Goal: Task Accomplishment & Management: Use online tool/utility

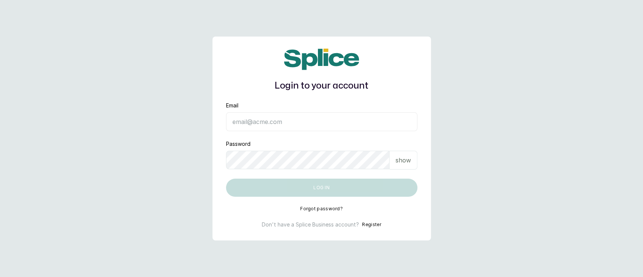
click at [345, 123] on input "Email" at bounding box center [321, 121] width 191 height 19
type input "[EMAIL_ADDRESS][DOMAIN_NAME]"
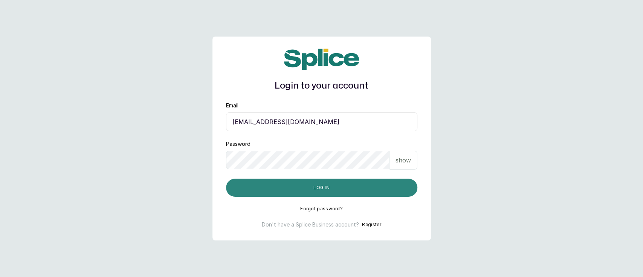
click at [320, 194] on button "Log in" at bounding box center [321, 188] width 191 height 18
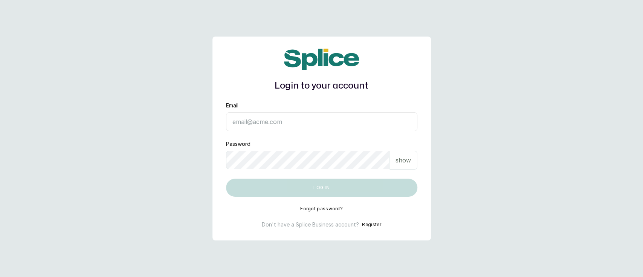
type input "munaandluchi@gmail.com"
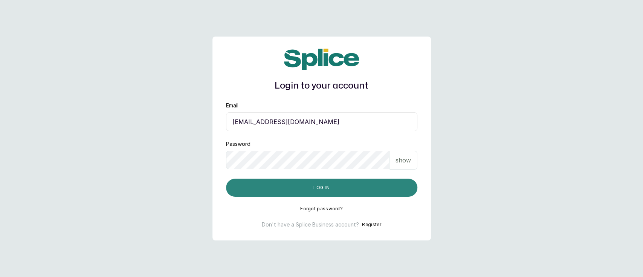
click at [282, 185] on button "Log in" at bounding box center [321, 188] width 191 height 18
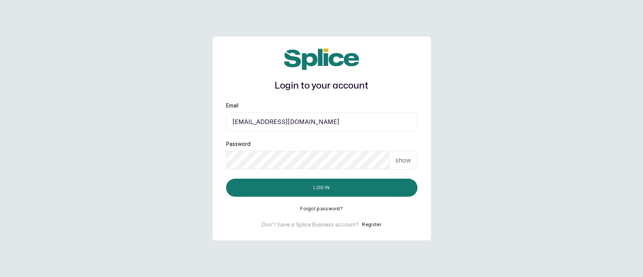
click at [395, 159] on p "show" at bounding box center [402, 160] width 15 height 9
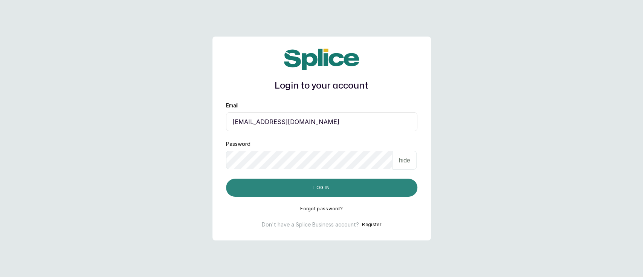
click at [364, 195] on button "Log in" at bounding box center [321, 188] width 191 height 18
click at [277, 189] on button "Log in" at bounding box center [321, 188] width 191 height 18
click at [266, 194] on button "Log in" at bounding box center [321, 188] width 191 height 18
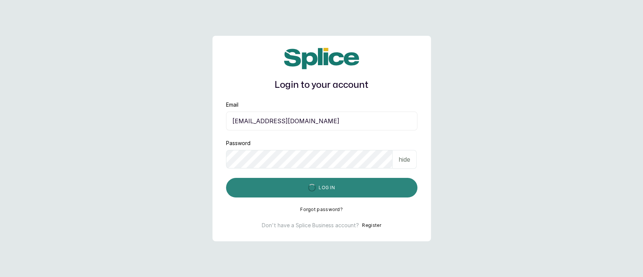
click at [266, 194] on button "Log in" at bounding box center [321, 188] width 191 height 20
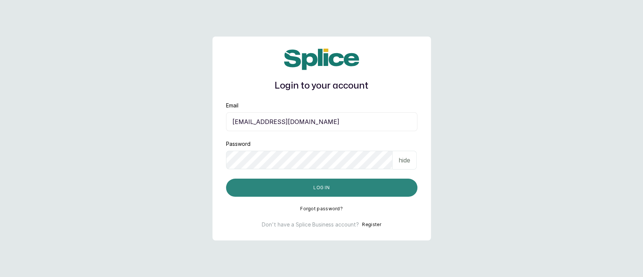
click at [322, 186] on button "Log in" at bounding box center [321, 188] width 191 height 18
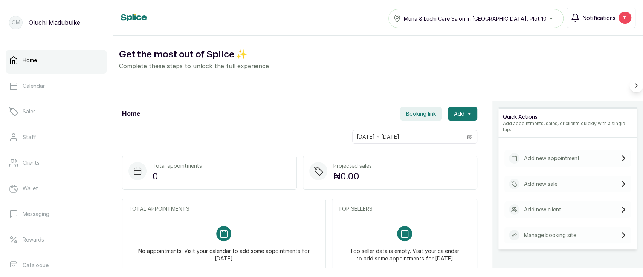
click at [605, 20] on span "Notifications" at bounding box center [599, 18] width 33 height 8
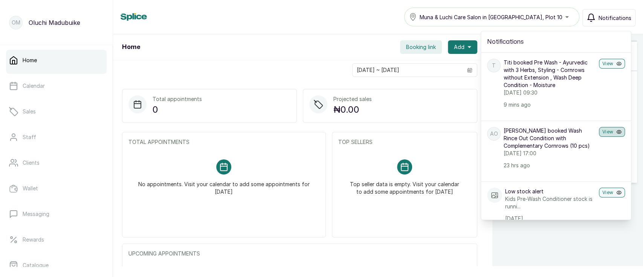
click at [616, 134] on icon "button" at bounding box center [618, 131] width 5 height 5
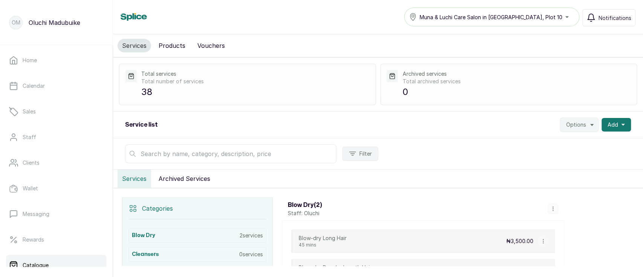
click at [167, 42] on button "Products" at bounding box center [172, 46] width 36 height 14
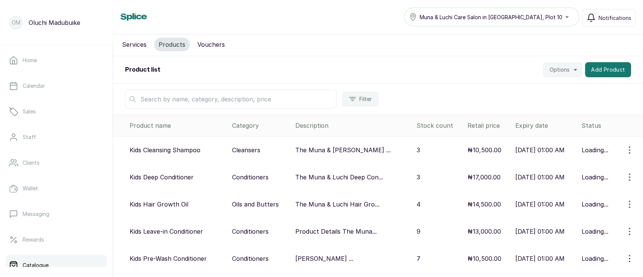
scroll to position [1, 0]
drag, startPoint x: 642, startPoint y: 190, endPoint x: 637, endPoint y: 161, distance: 29.1
click at [637, 161] on div "Services Products Vouchers Product list Options Add Product Filter Product name…" at bounding box center [378, 150] width 530 height 232
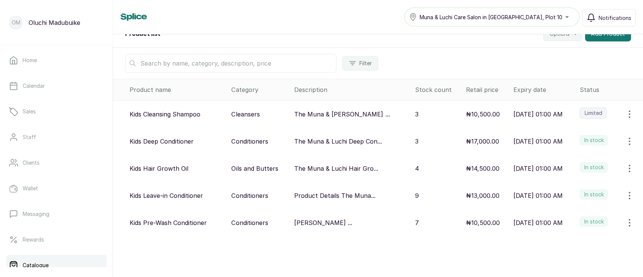
click at [623, 145] on button "button" at bounding box center [629, 141] width 21 height 15
click at [566, 182] on div "View Edit Delete" at bounding box center [598, 177] width 84 height 51
click at [574, 179] on span "Edit" at bounding box center [579, 177] width 11 height 9
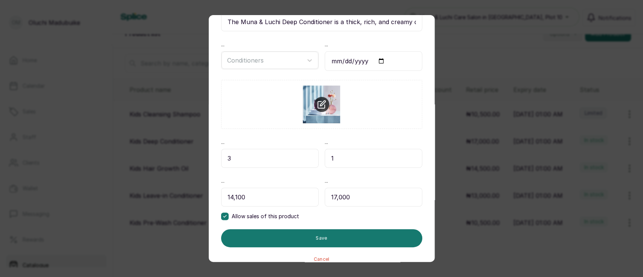
scroll to position [111, 0]
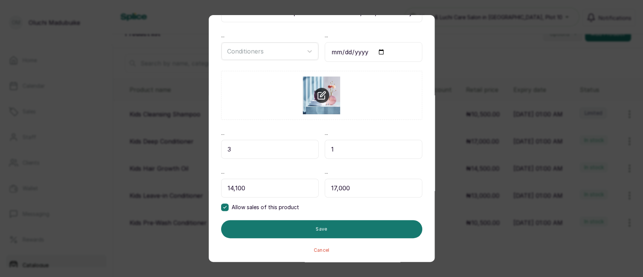
click at [318, 247] on button "Cancel" at bounding box center [322, 250] width 16 height 6
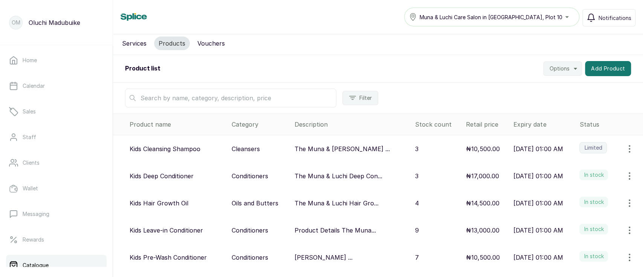
scroll to position [0, 0]
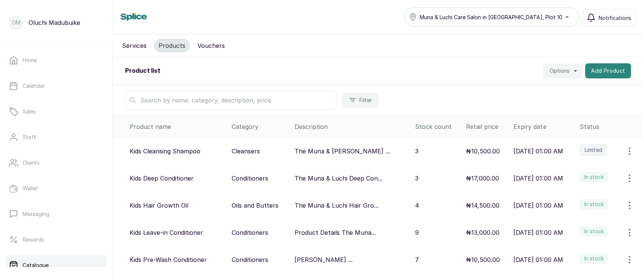
click at [600, 64] on button "Add Product" at bounding box center [608, 70] width 46 height 15
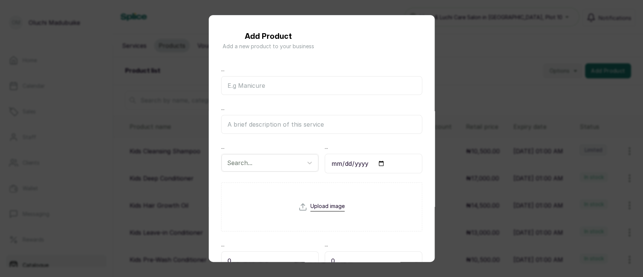
click at [275, 86] on input "text" at bounding box center [321, 85] width 201 height 19
type input "Kids Herbal Hair Tonic"
click at [267, 117] on input "text" at bounding box center [321, 124] width 201 height 19
paste input "The Muna & [PERSON_NAME] Hair Tonic will help you grow your child’s natural hai…"
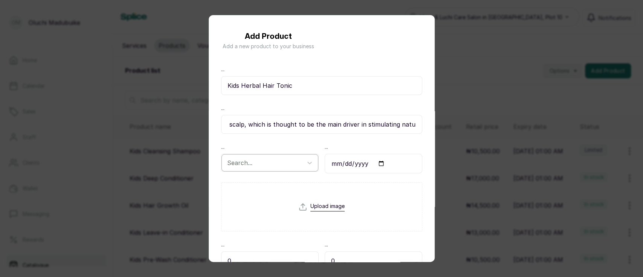
type input "The Muna & [PERSON_NAME] Hair Tonic will help you grow your child’s natural hai…"
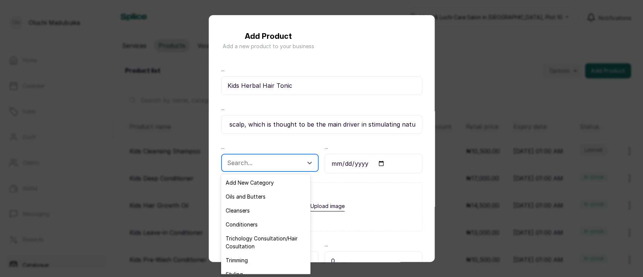
click at [273, 163] on div at bounding box center [263, 163] width 72 height 10
click at [276, 184] on div "Add New Category" at bounding box center [265, 183] width 89 height 14
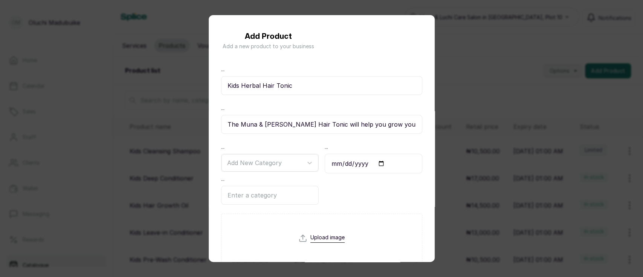
click at [275, 196] on input "text" at bounding box center [270, 195] width 98 height 19
type input "Hair Tea"
click at [362, 159] on input "date" at bounding box center [374, 164] width 98 height 20
click at [372, 160] on input "date" at bounding box center [374, 164] width 98 height 20
type input "[DATE]"
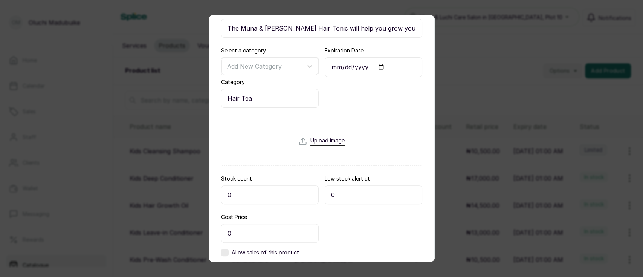
scroll to position [140, 0]
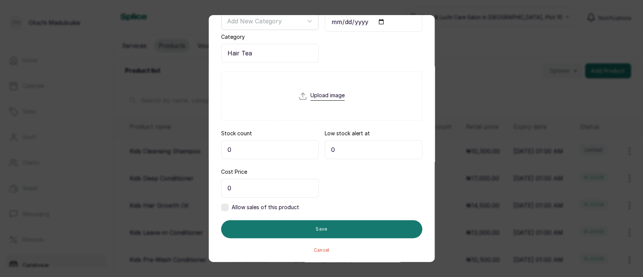
click at [325, 96] on input "file" at bounding box center [321, 110] width 46 height 36
type input "C:\fakepath\Liquid cream oil moisturizing method loc and lco natural hair.png"
drag, startPoint x: 238, startPoint y: 152, endPoint x: 220, endPoint y: 152, distance: 18.1
click at [220, 152] on div "Product name Kids Herbal Hair Tonic Description The Muna & Luchi Herbal Hair To…" at bounding box center [321, 84] width 225 height 337
type input "1"
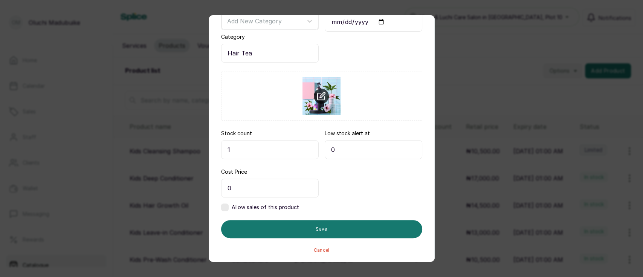
click at [337, 148] on input "0" at bounding box center [374, 149] width 98 height 19
type input "1"
click at [244, 184] on input "0" at bounding box center [270, 188] width 98 height 19
type input "8,700"
click at [225, 206] on label at bounding box center [225, 207] width 8 height 8
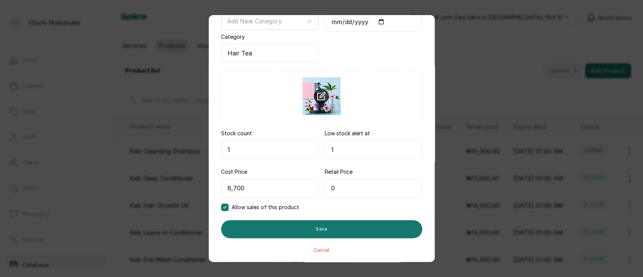
click at [334, 185] on input "0" at bounding box center [374, 188] width 98 height 19
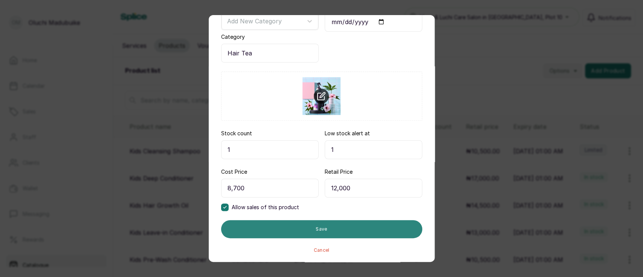
type input "12,000"
click at [297, 225] on button "Save" at bounding box center [321, 229] width 201 height 18
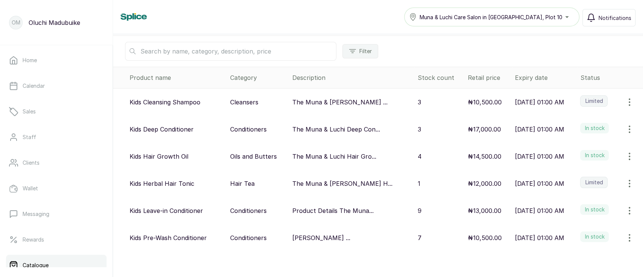
scroll to position [64, 0]
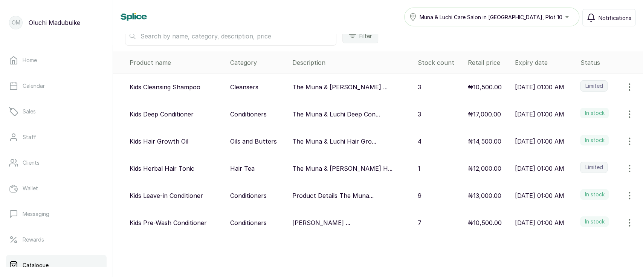
click at [625, 115] on icon "button" at bounding box center [629, 114] width 9 height 9
click at [577, 151] on span "Edit" at bounding box center [598, 150] width 72 height 9
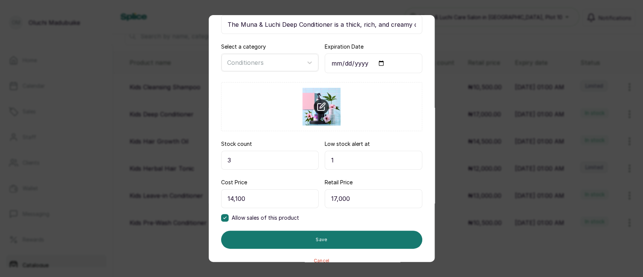
scroll to position [110, 0]
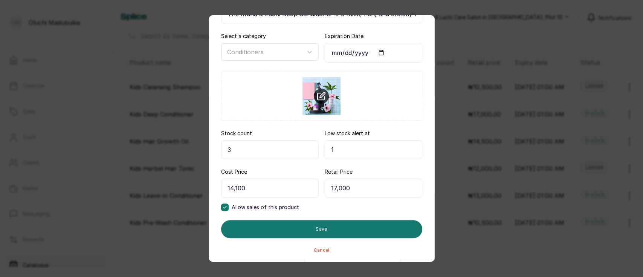
drag, startPoint x: 243, startPoint y: 149, endPoint x: 214, endPoint y: 156, distance: 30.1
click at [214, 156] on div "Product name Kids Deep Conditioner Description The Muna & Luchi Deep Conditione…" at bounding box center [321, 100] width 225 height 307
drag, startPoint x: 331, startPoint y: 153, endPoint x: 318, endPoint y: 153, distance: 13.2
click at [325, 153] on input "1" at bounding box center [374, 149] width 98 height 19
type input "3"
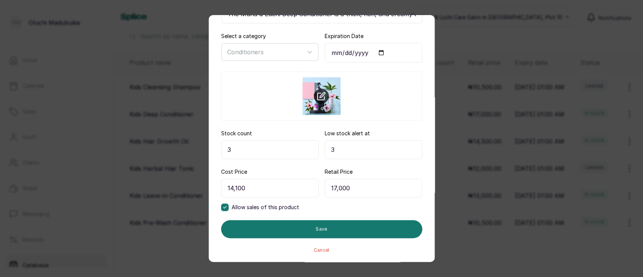
drag, startPoint x: 242, startPoint y: 148, endPoint x: 214, endPoint y: 154, distance: 28.7
click at [214, 154] on div "Product name Kids Deep Conditioner Description The Muna & Luchi Deep Conditione…" at bounding box center [321, 100] width 225 height 307
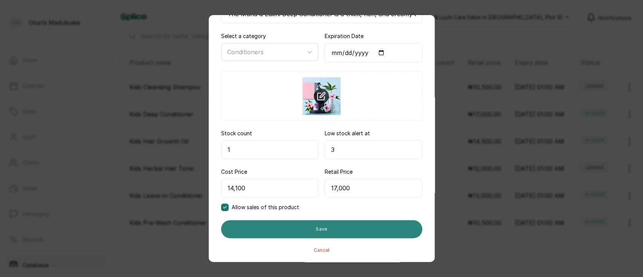
type input "1"
click at [295, 232] on button "Save" at bounding box center [321, 229] width 201 height 18
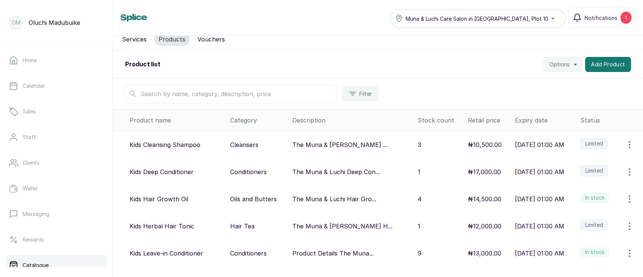
scroll to position [5, 0]
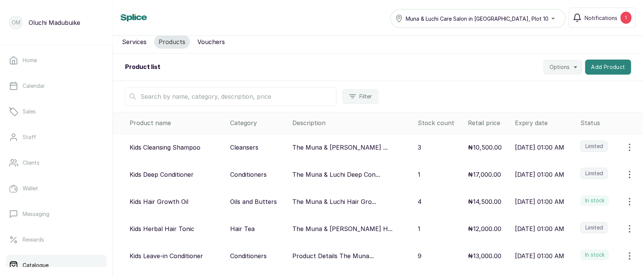
click at [602, 68] on button "Add Product" at bounding box center [608, 67] width 46 height 15
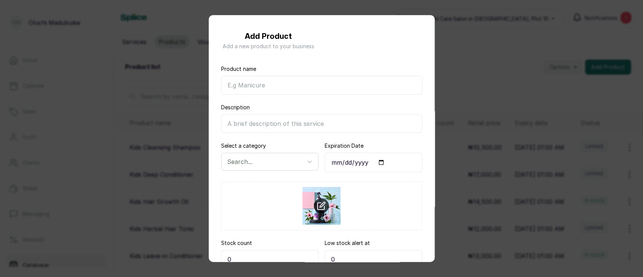
click at [320, 84] on input "Product name" at bounding box center [321, 85] width 201 height 19
type input "H"
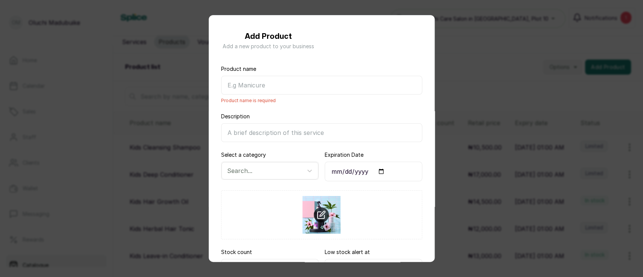
type input "L"
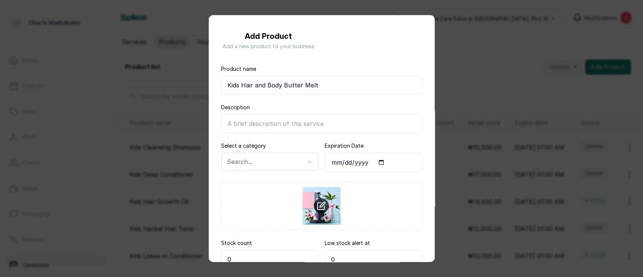
type input "Kids Hair and Body Butter Melt"
click at [284, 124] on input "Description" at bounding box center [321, 123] width 201 height 19
paste input "The Muna & Luchi Hair and Body Butter Melt is formulated to melt easily between…"
type input "The Muna & Luchi Hair and Body Butter Melt is formulated to melt easily between…"
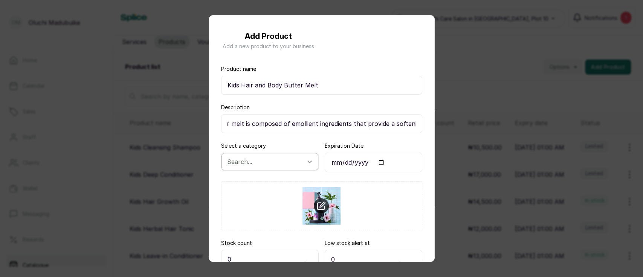
click at [306, 165] on icon at bounding box center [310, 162] width 8 height 8
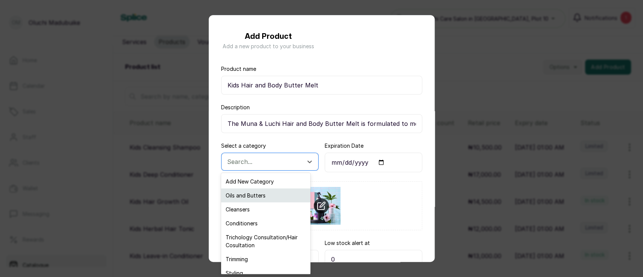
click at [275, 193] on div "Oils and Butters" at bounding box center [265, 195] width 89 height 14
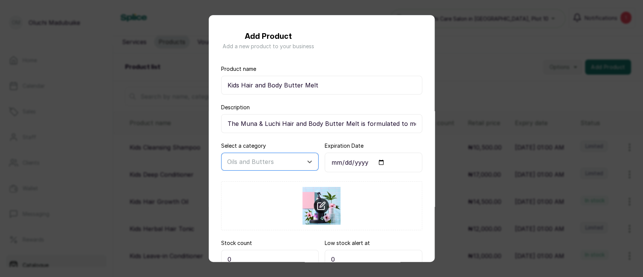
click at [369, 161] on input "Expiration Date" at bounding box center [374, 163] width 98 height 20
type input "[DATE]"
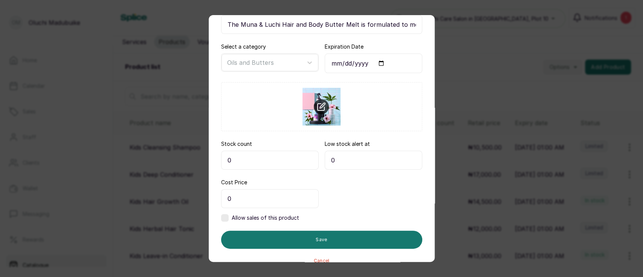
scroll to position [110, 0]
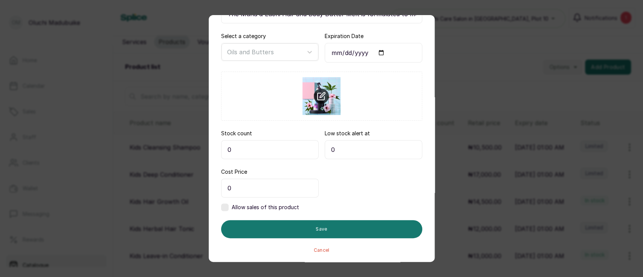
click at [307, 101] on input "file" at bounding box center [321, 95] width 38 height 36
type input "C:\fakepath\[PERSON_NAME] Butter for Kids Natural Hair.png"
drag, startPoint x: 333, startPoint y: 152, endPoint x: 290, endPoint y: 139, distance: 44.4
click at [290, 139] on div "Stock count 0 Low stock alert at 0" at bounding box center [321, 144] width 201 height 29
type input "3"
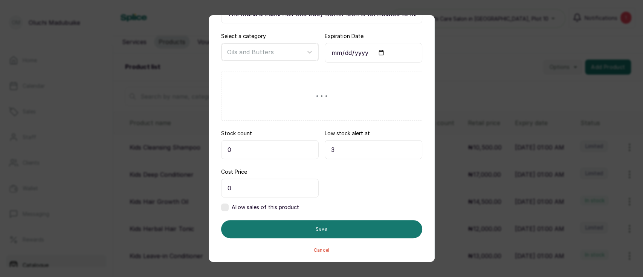
drag, startPoint x: 240, startPoint y: 146, endPoint x: 220, endPoint y: 154, distance: 22.0
click at [220, 154] on div "Product name Kids Hair and Body Butter Melt Description The Muna & Luchi Hair a…" at bounding box center [321, 100] width 225 height 307
type input "3"
click at [236, 179] on input "0" at bounding box center [270, 188] width 98 height 19
type input "8,170"
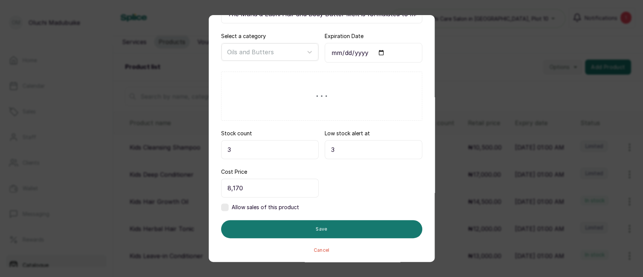
click at [229, 209] on div "Allow sales of this product" at bounding box center [260, 207] width 78 height 8
drag, startPoint x: 328, startPoint y: 187, endPoint x: 306, endPoint y: 191, distance: 22.5
click at [306, 191] on div "Cost Price 8,170 Allow sales of this product Retail Price 0" at bounding box center [321, 189] width 201 height 43
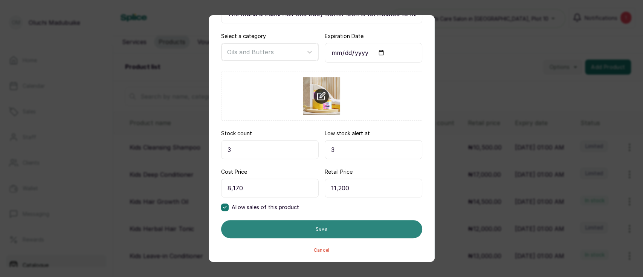
type input "11,200"
click at [298, 227] on button "Save" at bounding box center [321, 229] width 201 height 18
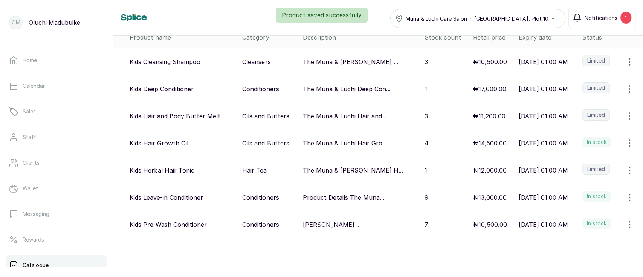
scroll to position [0, 0]
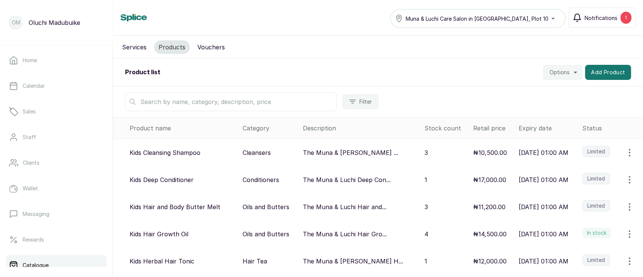
click at [615, 15] on span "Notifications" at bounding box center [601, 18] width 33 height 8
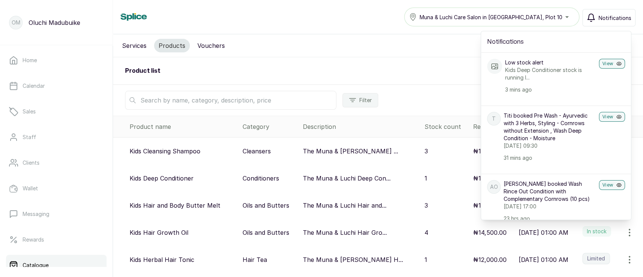
click at [433, 79] on div "Product list Options Add Product" at bounding box center [378, 70] width 530 height 27
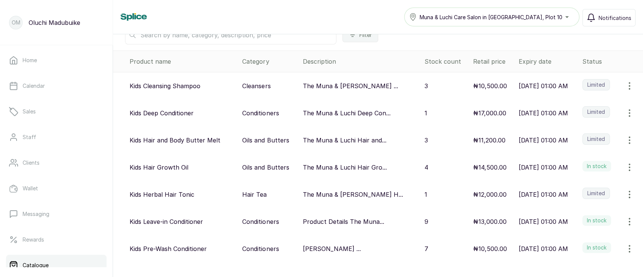
scroll to position [20, 0]
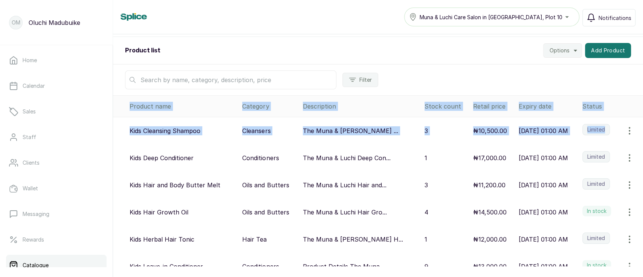
drag, startPoint x: 642, startPoint y: 178, endPoint x: 630, endPoint y: 131, distance: 48.2
click at [630, 131] on div "Services Products Vouchers Product list Options Add Product Filter Product name…" at bounding box center [378, 150] width 530 height 232
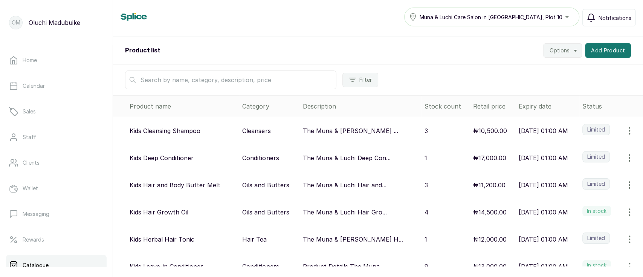
click at [444, 71] on div "Filter" at bounding box center [378, 79] width 530 height 31
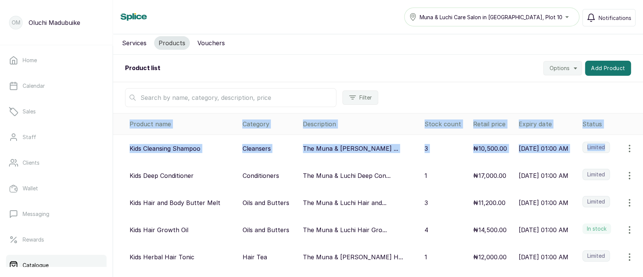
scroll to position [0, 0]
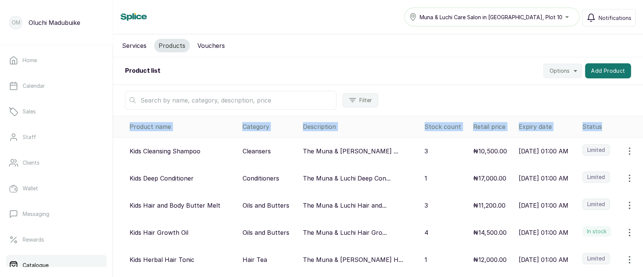
drag, startPoint x: 642, startPoint y: 199, endPoint x: 632, endPoint y: 132, distance: 68.1
click at [632, 132] on div "Services Products Vouchers Product list Options Add Product Filter Product name…" at bounding box center [378, 150] width 530 height 232
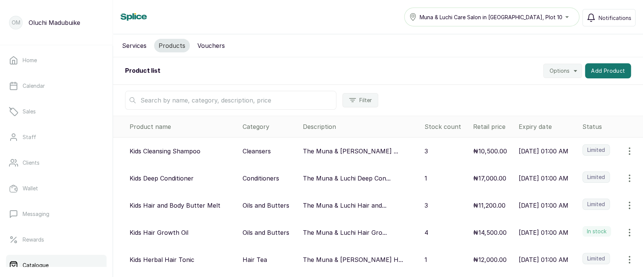
click at [409, 82] on div "Product list Options Add Product" at bounding box center [378, 70] width 530 height 27
click at [35, 68] on link "Home" at bounding box center [56, 60] width 101 height 21
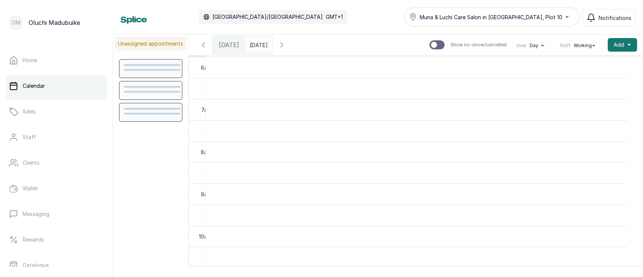
scroll to position [253, 0]
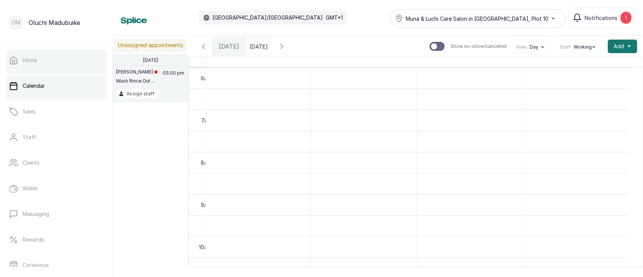
click at [32, 66] on link "Home" at bounding box center [56, 60] width 101 height 21
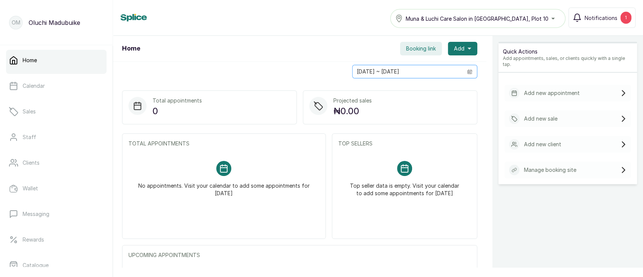
click at [467, 70] on icon "calendar" at bounding box center [469, 71] width 5 height 2
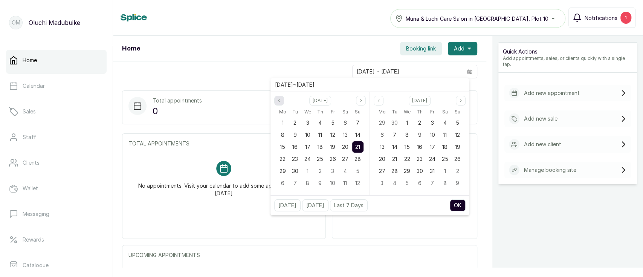
click at [279, 101] on icon "page previous" at bounding box center [279, 100] width 5 height 5
click at [295, 155] on div "19" at bounding box center [294, 158] width 11 height 11
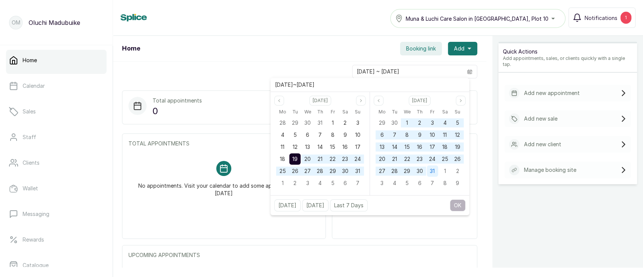
click at [433, 169] on span "31" at bounding box center [432, 171] width 5 height 6
click at [461, 206] on button "OK" at bounding box center [458, 205] width 16 height 12
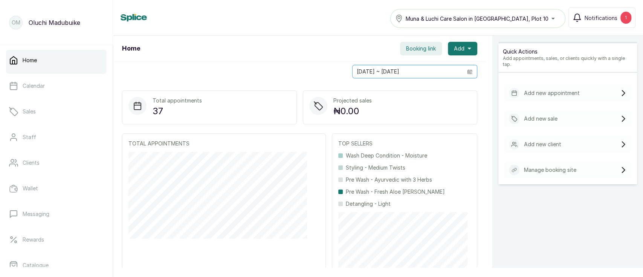
click at [463, 69] on span at bounding box center [470, 71] width 14 height 13
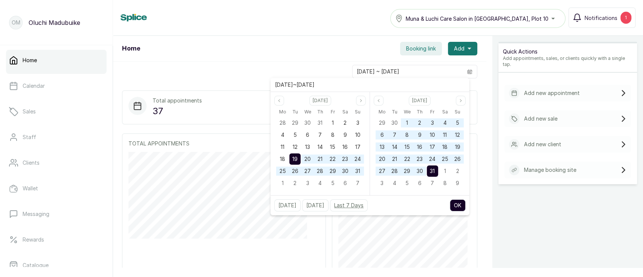
click at [352, 209] on button "Last 7 Days" at bounding box center [349, 205] width 38 height 12
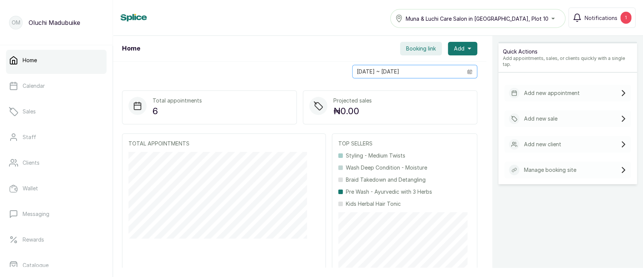
click at [463, 66] on span at bounding box center [470, 71] width 14 height 13
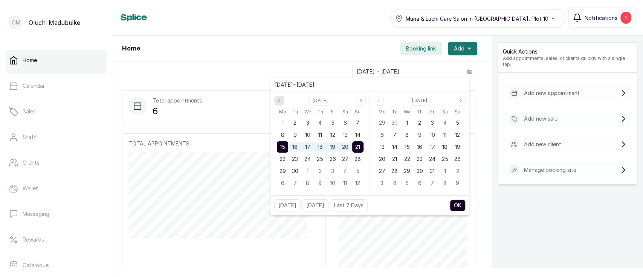
click at [283, 98] on button "Previous month" at bounding box center [279, 101] width 10 height 10
click at [332, 124] on span "1" at bounding box center [332, 122] width 2 height 6
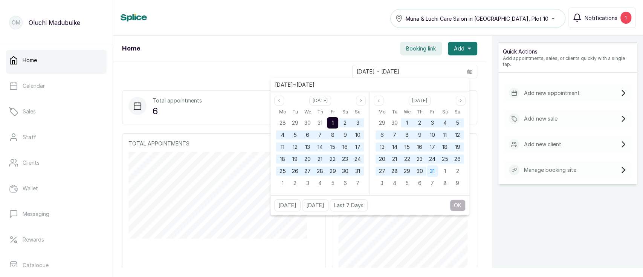
click at [432, 173] on span "31" at bounding box center [432, 171] width 5 height 6
click at [455, 206] on button "OK" at bounding box center [458, 205] width 16 height 12
type input "01/08/2025 ~ 31/10/2025"
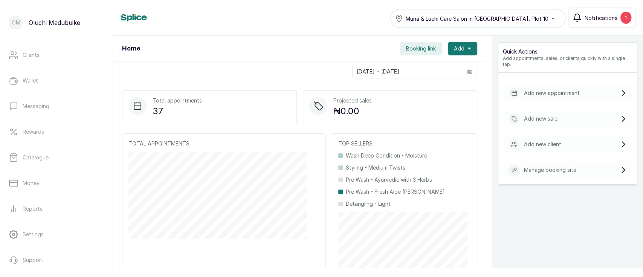
scroll to position [142, 0]
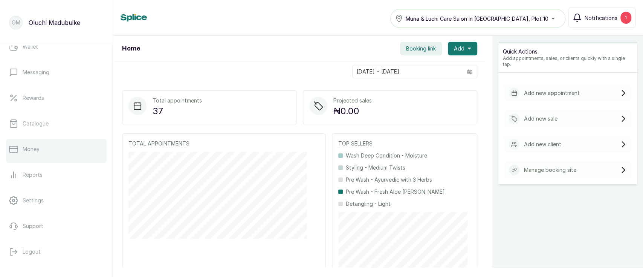
click at [54, 149] on link "Money" at bounding box center [56, 149] width 101 height 21
